Goal: Task Accomplishment & Management: Manage account settings

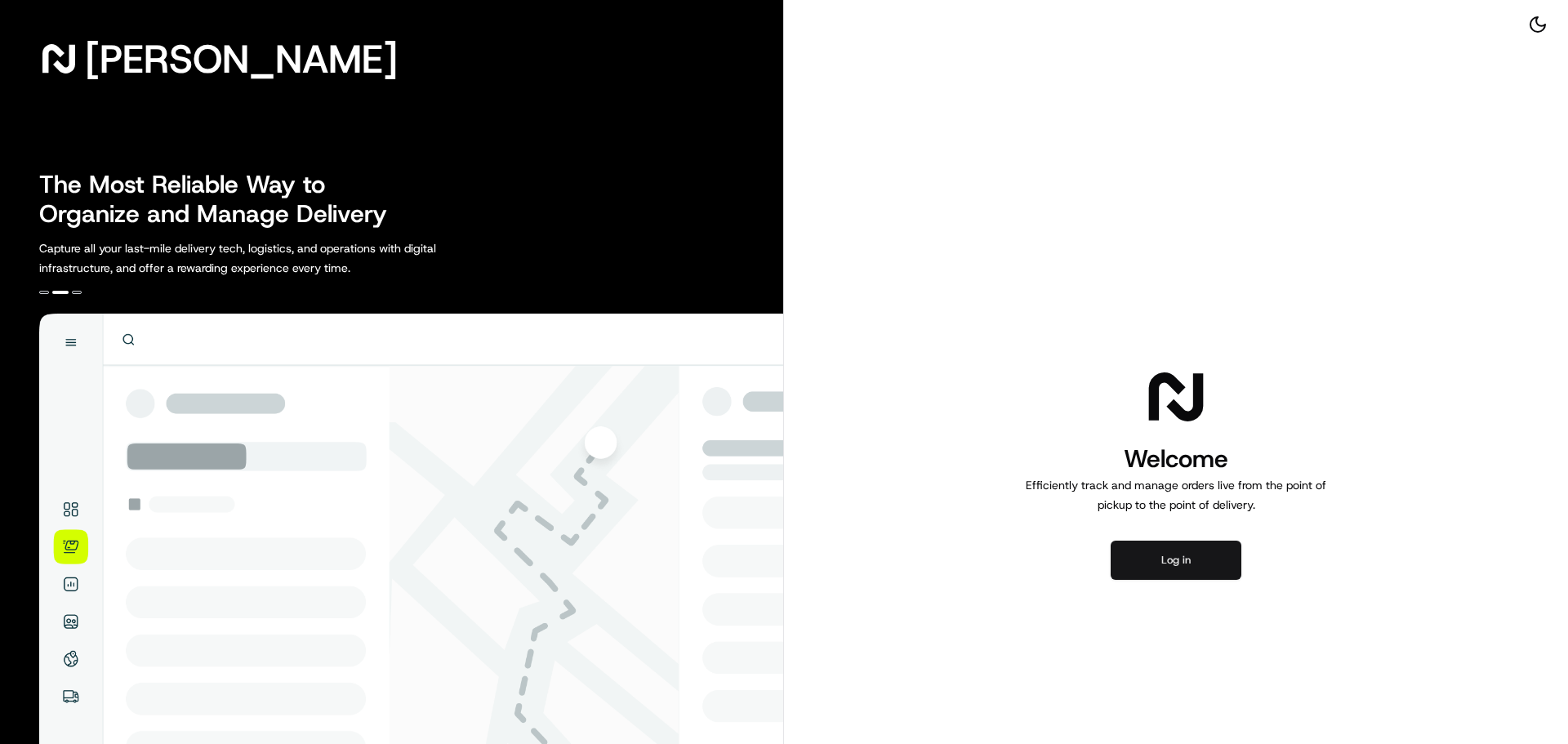
click at [1191, 545] on button "Log in" at bounding box center [1176, 561] width 131 height 40
